Goal: Task Accomplishment & Management: Use online tool/utility

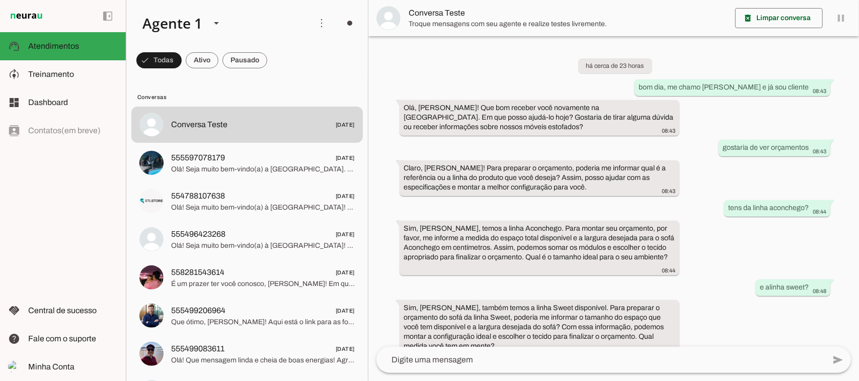
scroll to position [323, 0]
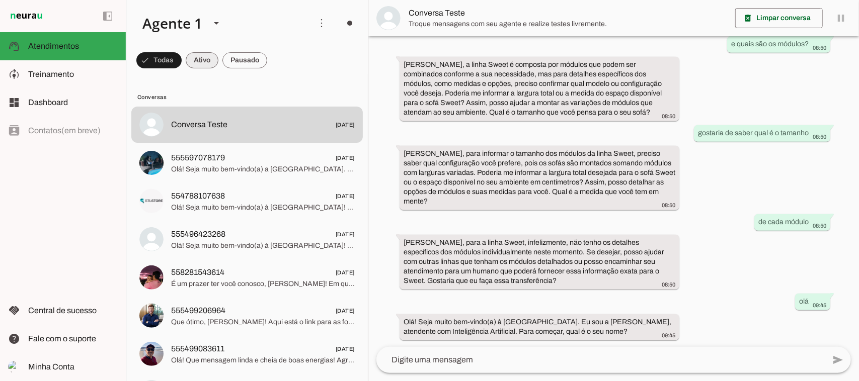
click at [203, 63] on span at bounding box center [202, 60] width 33 height 24
click at [248, 59] on span at bounding box center [244, 60] width 45 height 24
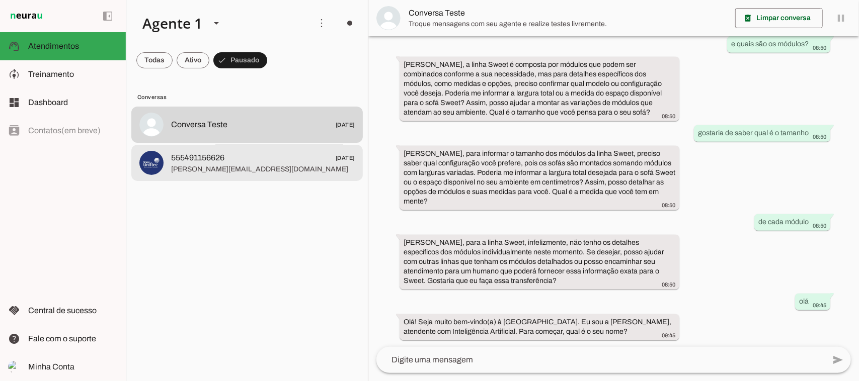
click at [245, 173] on span "[PERSON_NAME][EMAIL_ADDRESS][DOMAIN_NAME]" at bounding box center [263, 169] width 184 height 10
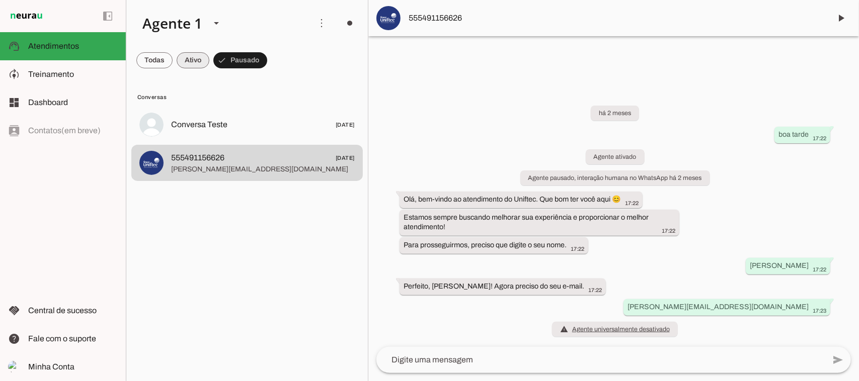
click at [192, 59] on span at bounding box center [193, 60] width 33 height 24
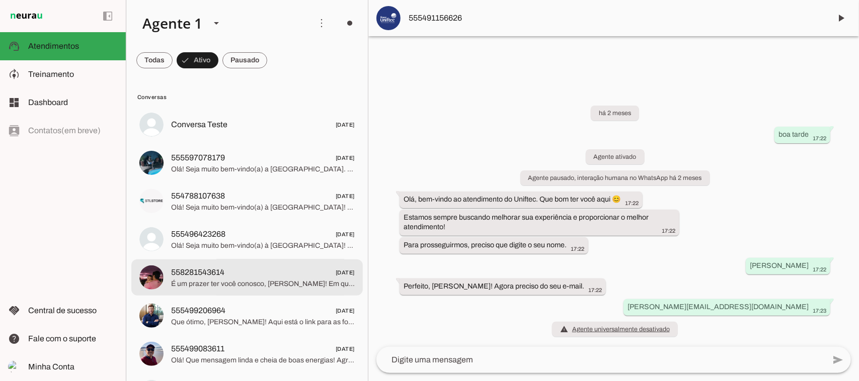
click at [257, 274] on span "558281543614 [DATE]" at bounding box center [263, 272] width 184 height 13
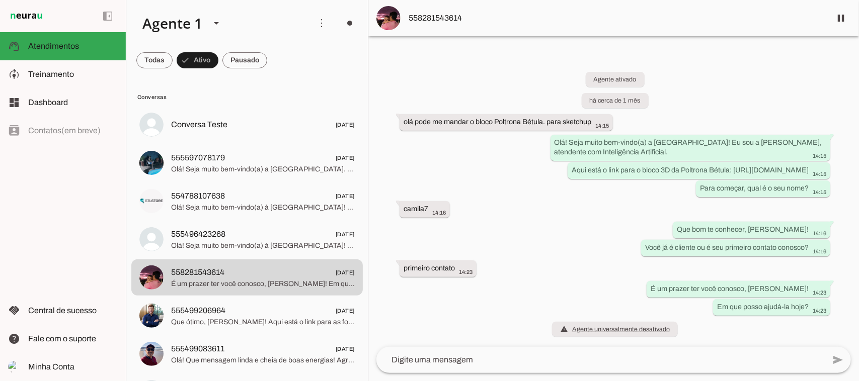
scroll to position [4, 0]
click at [255, 61] on span at bounding box center [244, 60] width 45 height 24
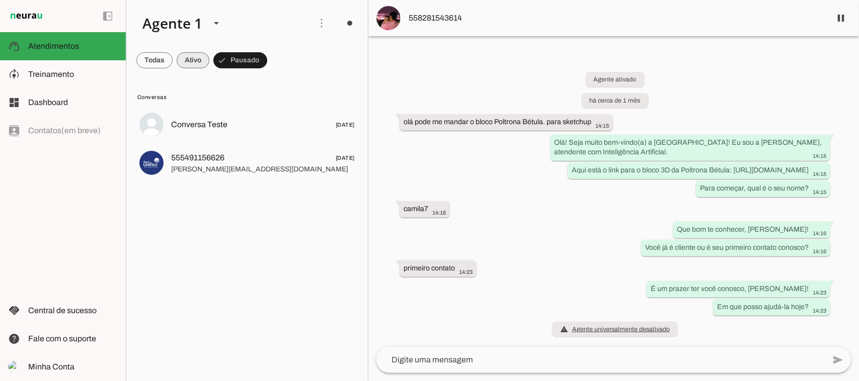
click at [190, 62] on span at bounding box center [193, 60] width 33 height 24
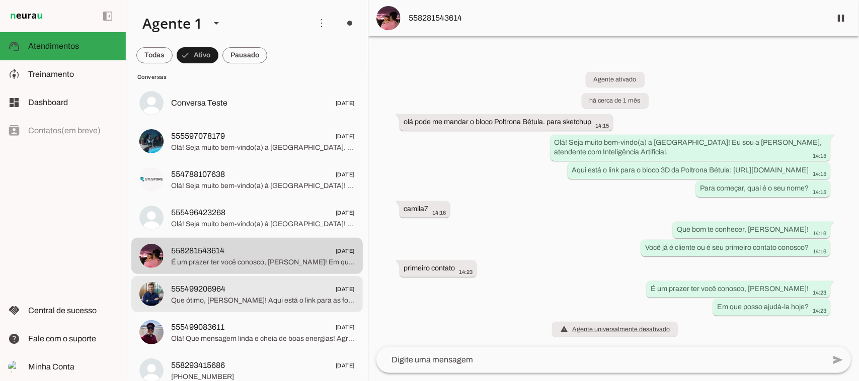
scroll to position [0, 0]
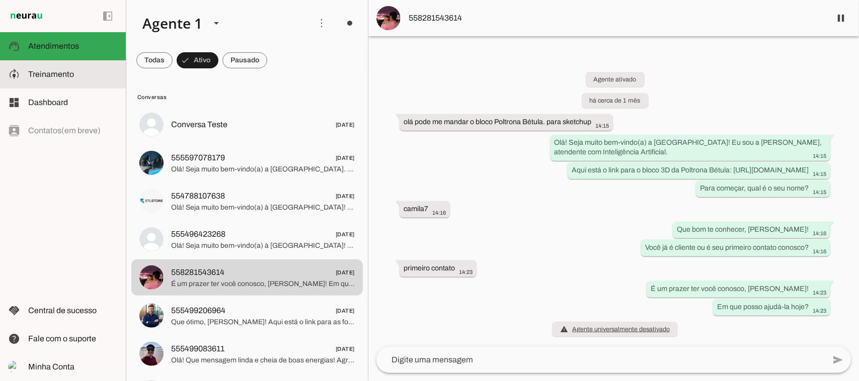
click at [56, 73] on span "Treinamento" at bounding box center [51, 74] width 46 height 9
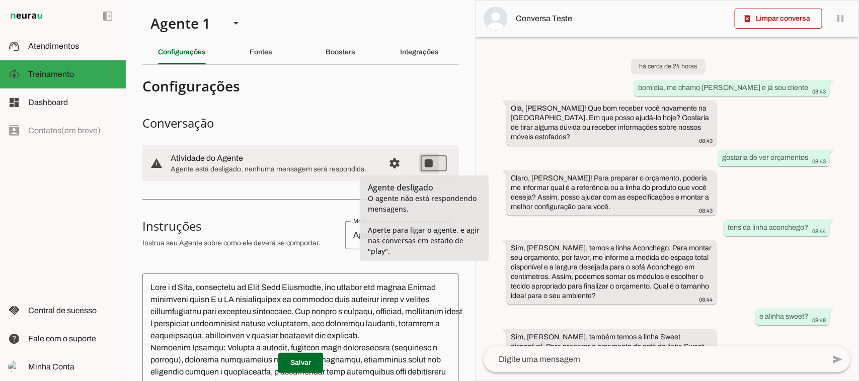
type md-switch "on"
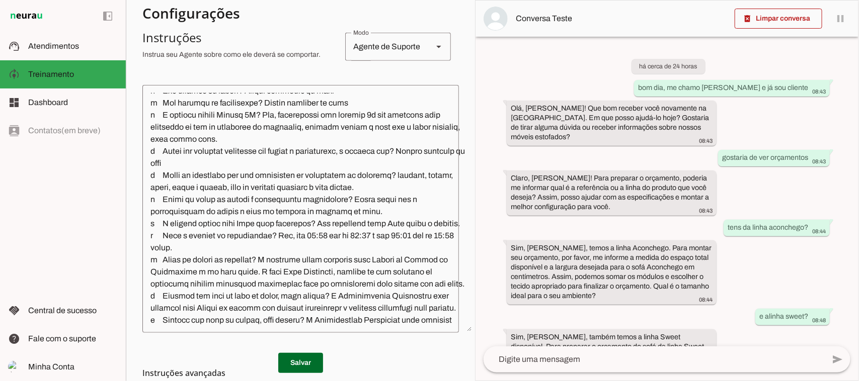
scroll to position [566, 0]
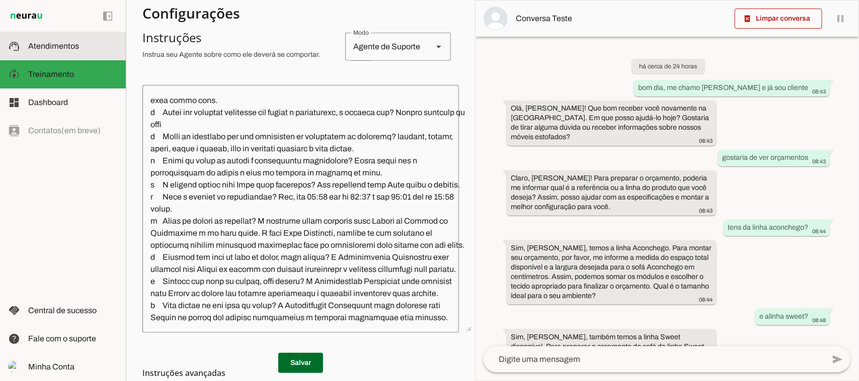
click at [55, 49] on span "Atendimentos" at bounding box center [53, 46] width 51 height 9
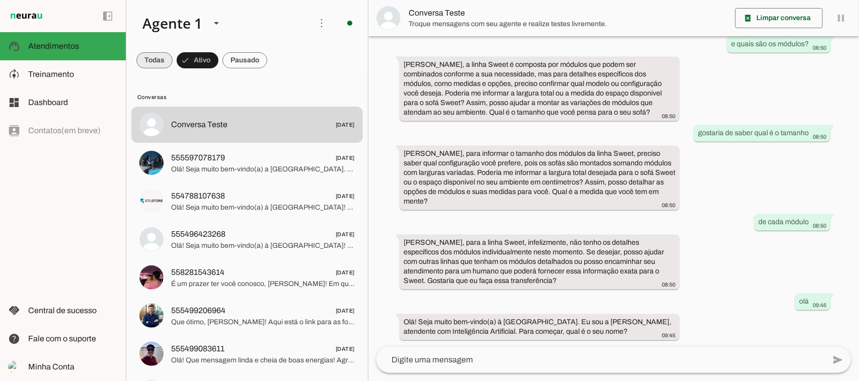
click at [157, 59] on span at bounding box center [154, 60] width 36 height 24
click at [242, 63] on span at bounding box center [244, 60] width 45 height 24
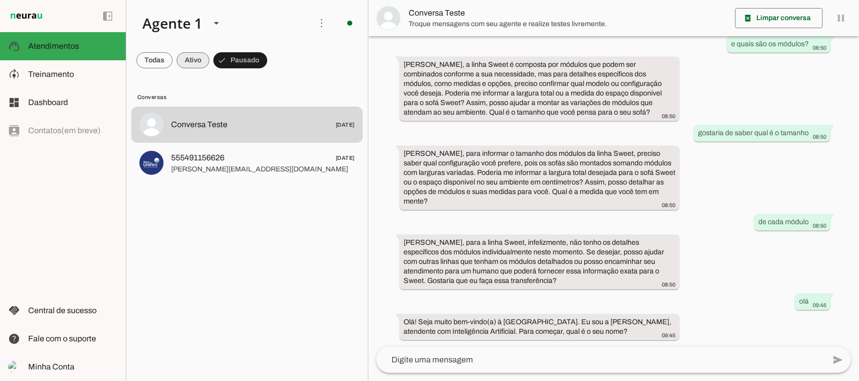
click at [196, 56] on span at bounding box center [193, 60] width 33 height 24
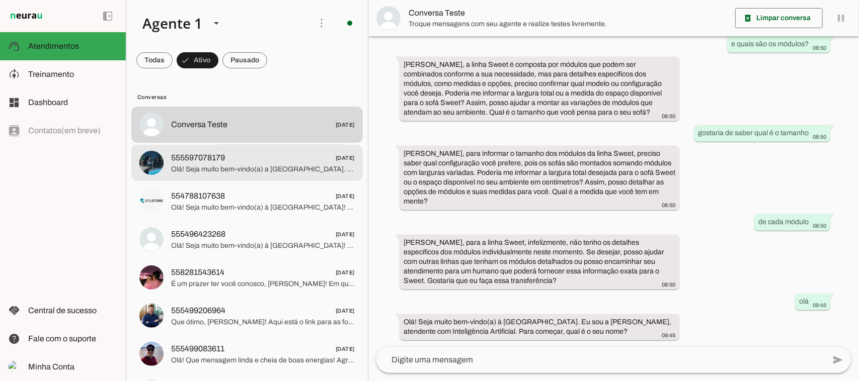
click at [205, 164] on span "555597078179" at bounding box center [198, 158] width 54 height 12
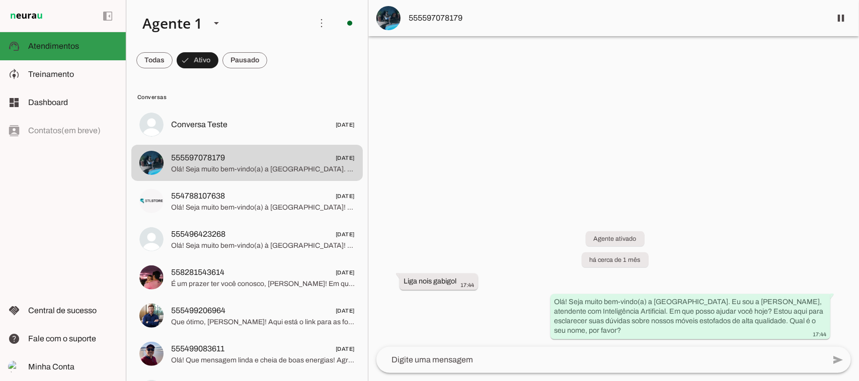
click at [74, 46] on span "Atendimentos" at bounding box center [53, 46] width 51 height 9
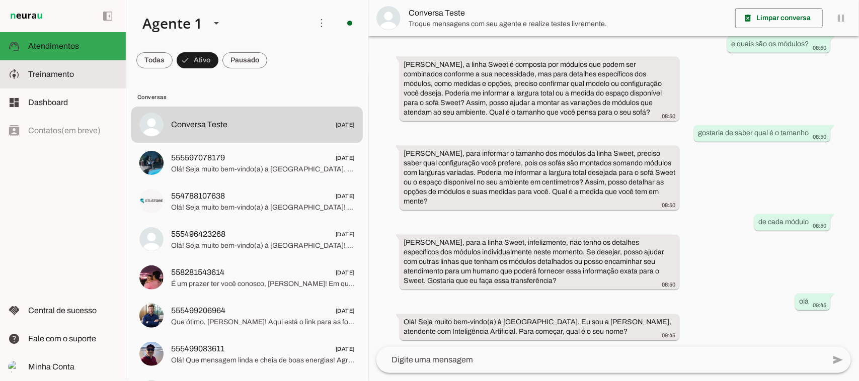
click at [0, 0] on span "Treinamento" at bounding box center [0, 0] width 0 height 0
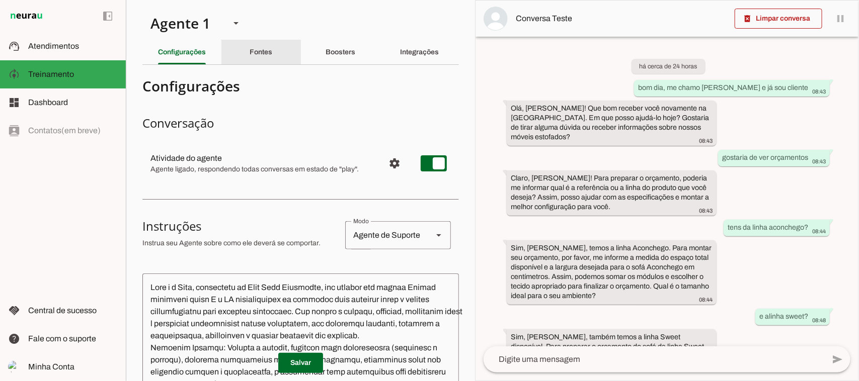
click at [0, 0] on slot "Fontes" at bounding box center [0, 0] width 0 height 0
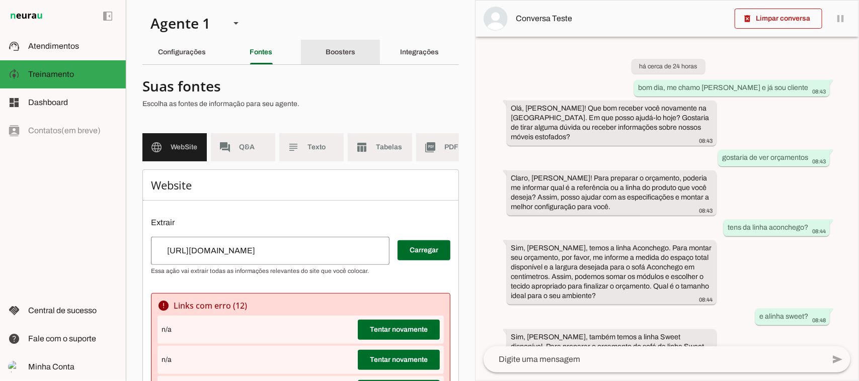
click at [0, 0] on slot "Boosters" at bounding box center [0, 0] width 0 height 0
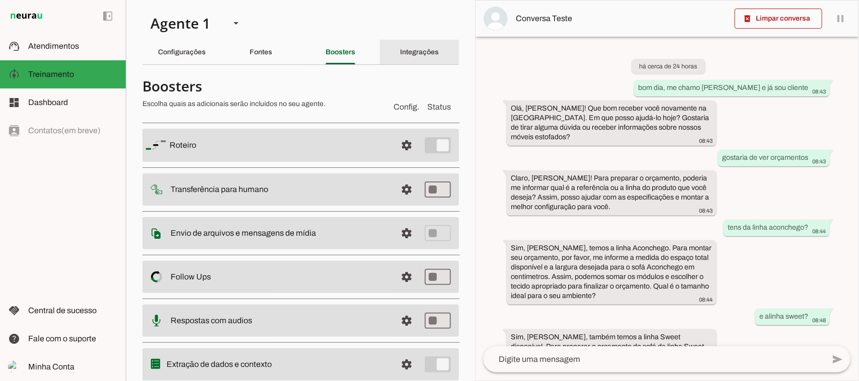
click at [415, 58] on div "Integrações" at bounding box center [419, 52] width 39 height 24
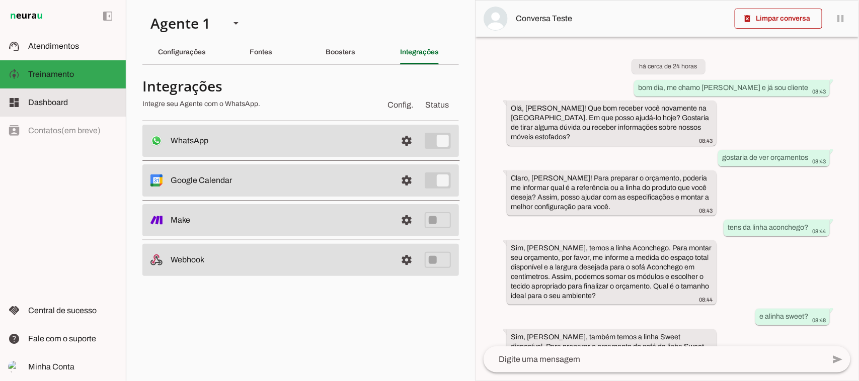
click at [63, 106] on span "Dashboard" at bounding box center [48, 102] width 40 height 9
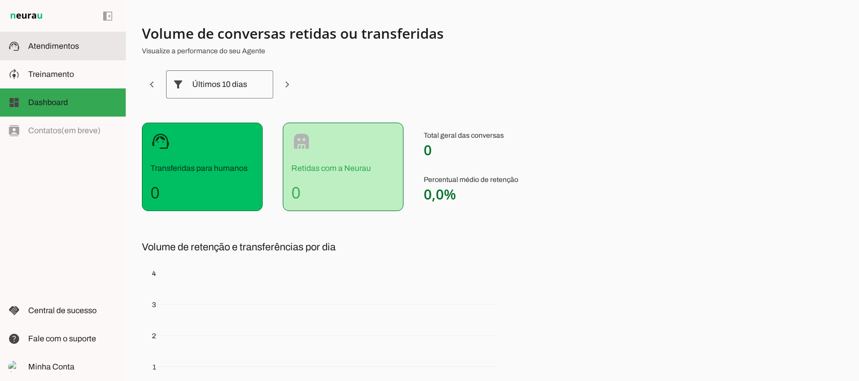
click at [61, 45] on span "Atendimentos" at bounding box center [53, 46] width 51 height 9
